Goal: Transaction & Acquisition: Purchase product/service

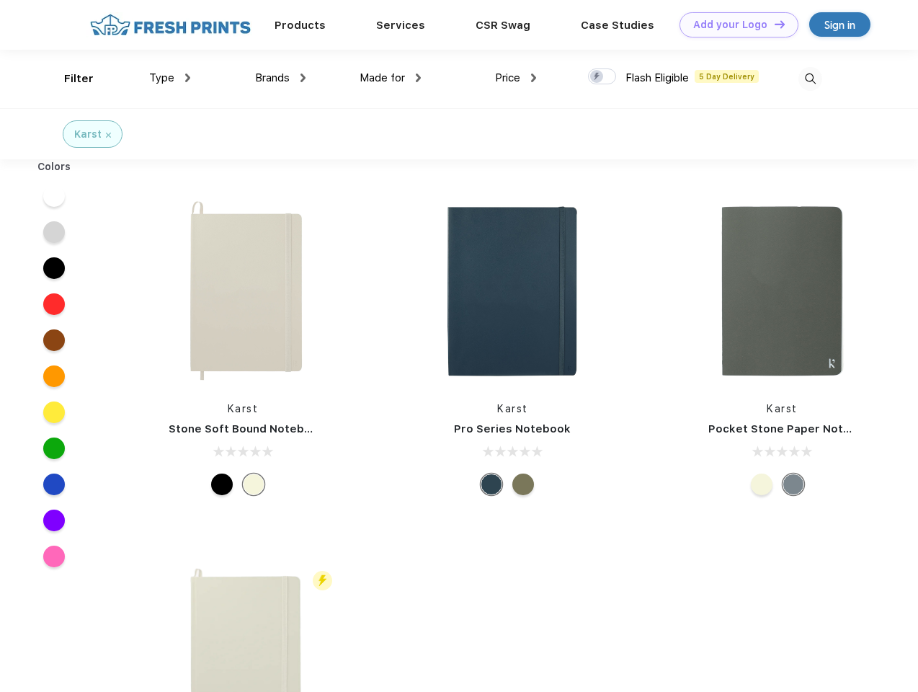
scroll to position [1, 0]
click at [733, 24] on link "Add your Logo Design Tool" at bounding box center [738, 24] width 119 height 25
click at [0, 0] on div "Design Tool" at bounding box center [0, 0] width 0 height 0
click at [773, 24] on link "Add your Logo Design Tool" at bounding box center [738, 24] width 119 height 25
click at [69, 79] on div "Filter" at bounding box center [79, 79] width 30 height 17
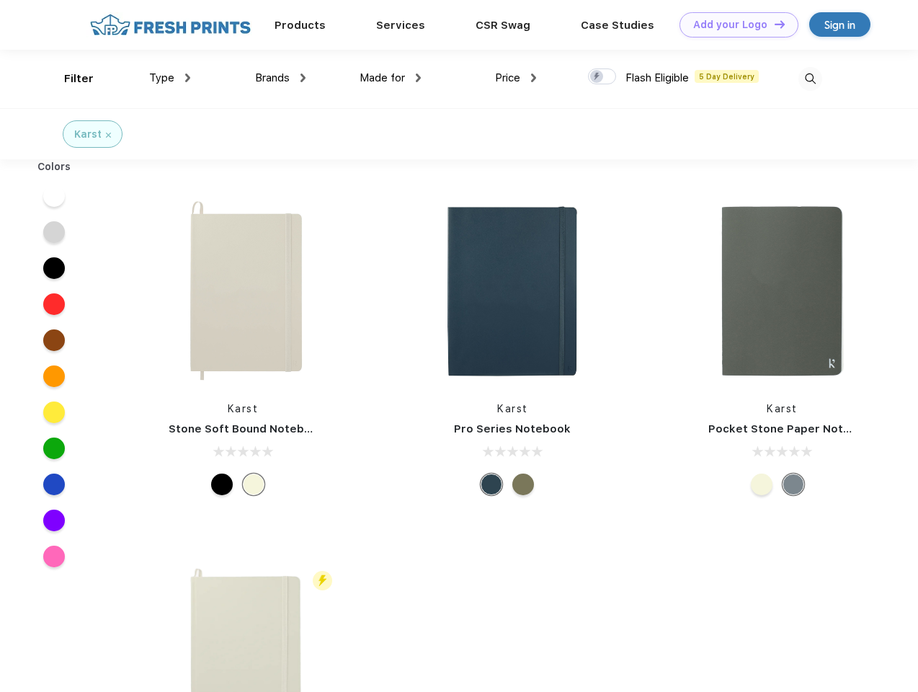
click at [170, 78] on span "Type" at bounding box center [161, 77] width 25 height 13
click at [280, 78] on span "Brands" at bounding box center [272, 77] width 35 height 13
click at [390, 78] on span "Made for" at bounding box center [382, 77] width 45 height 13
click at [516, 78] on span "Price" at bounding box center [507, 77] width 25 height 13
click at [602, 77] on div at bounding box center [602, 76] width 28 height 16
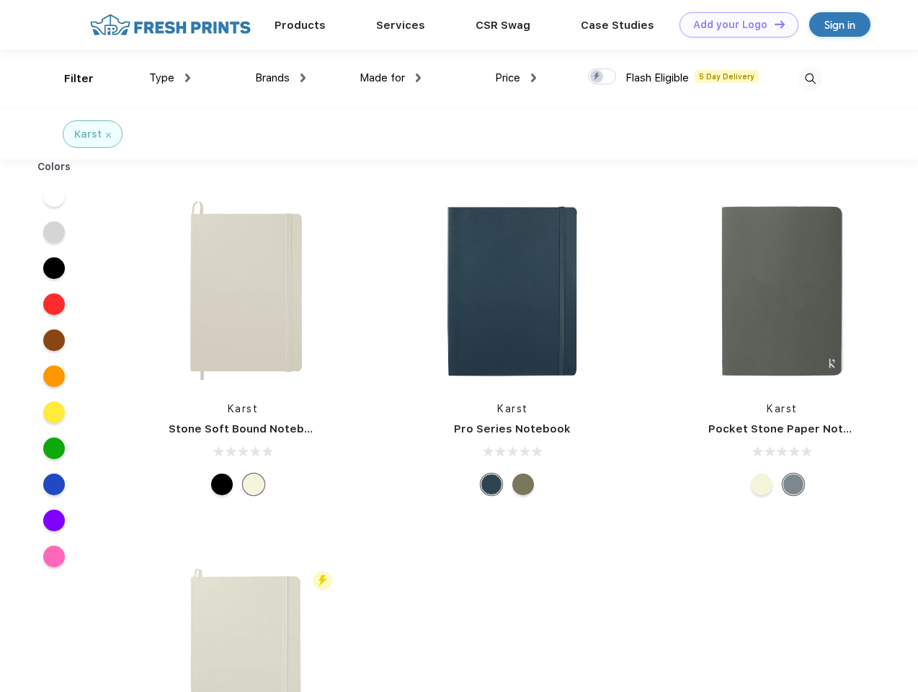
click at [597, 77] on input "checkbox" at bounding box center [592, 72] width 9 height 9
click at [810, 79] on img at bounding box center [810, 79] width 24 height 24
